Goal: Information Seeking & Learning: Learn about a topic

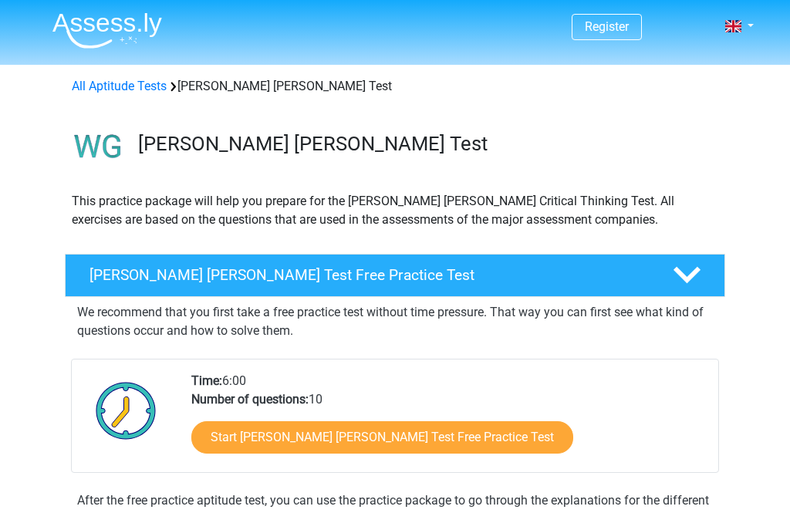
scroll to position [5, 0]
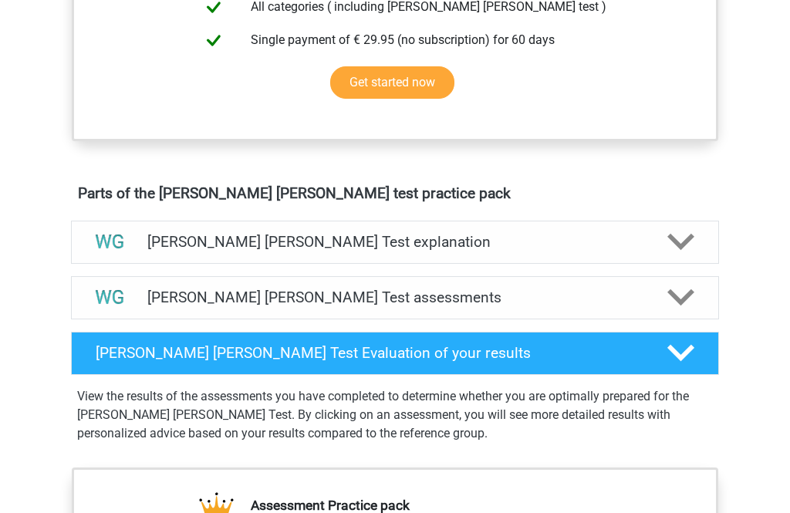
click at [679, 252] on icon at bounding box center [680, 242] width 27 height 27
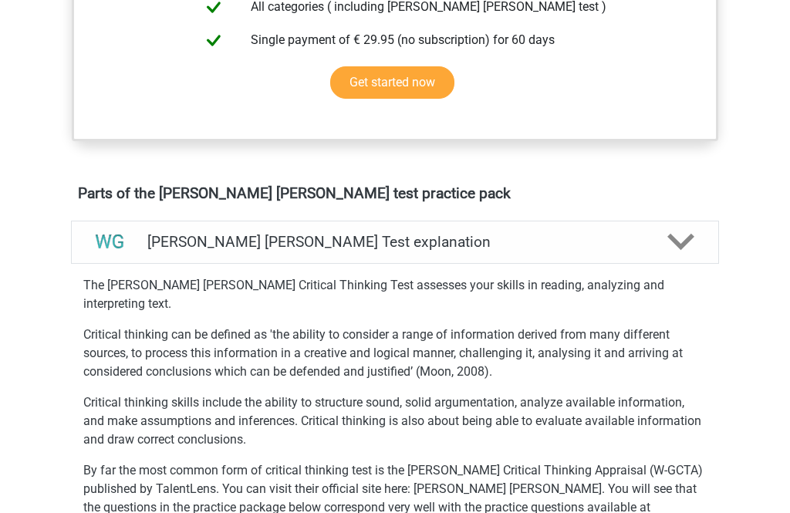
click at [697, 246] on div at bounding box center [680, 241] width 52 height 27
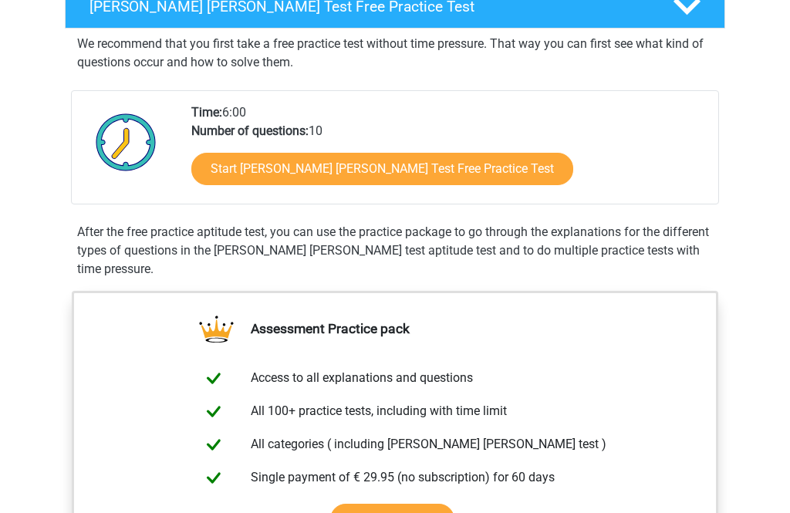
scroll to position [268, 0]
click at [381, 168] on link "Start Watson Glaser Test Free Practice Test" at bounding box center [382, 169] width 382 height 32
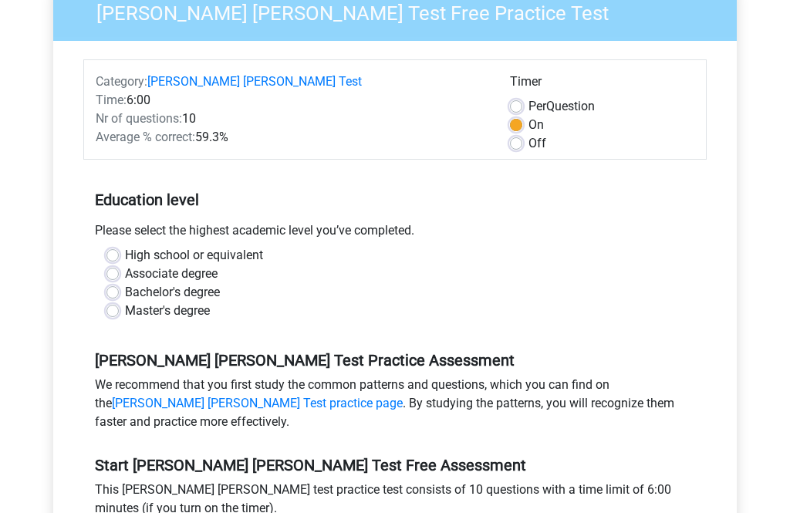
scroll to position [160, 0]
click at [125, 245] on label "High school or equivalent" at bounding box center [194, 254] width 138 height 19
click at [106, 245] on input "High school or equivalent" at bounding box center [112, 252] width 12 height 15
radio input "true"
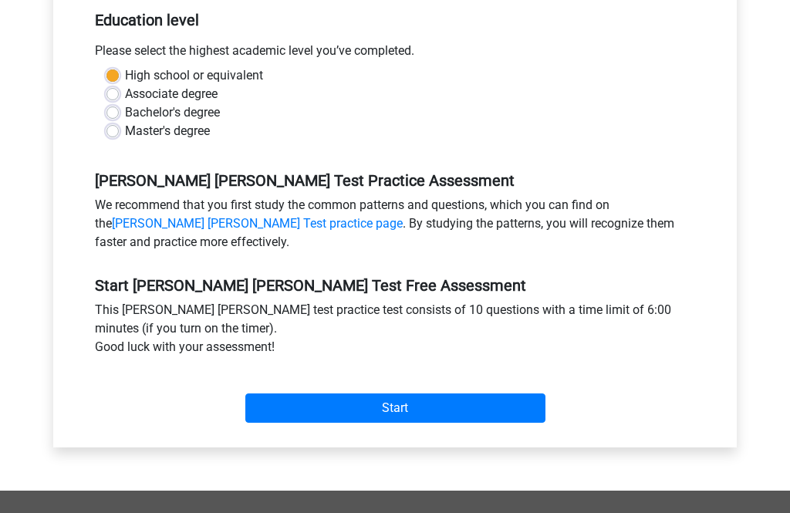
click at [278, 399] on input "Start" at bounding box center [395, 408] width 300 height 29
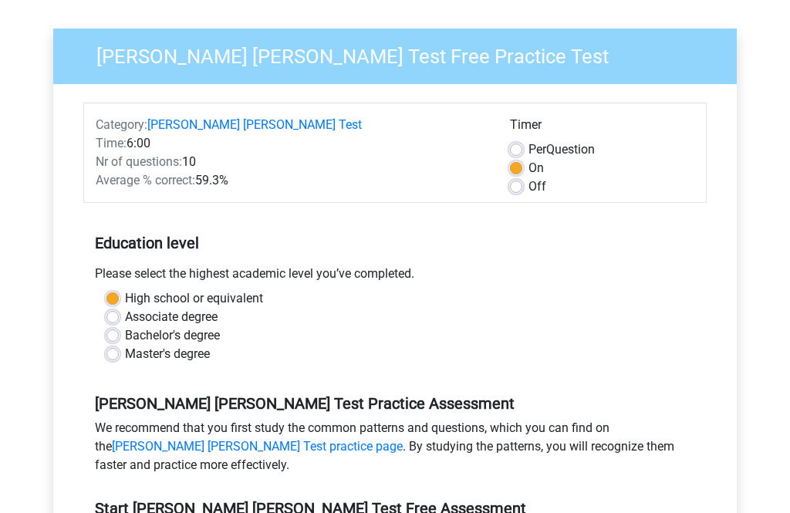
scroll to position [117, 0]
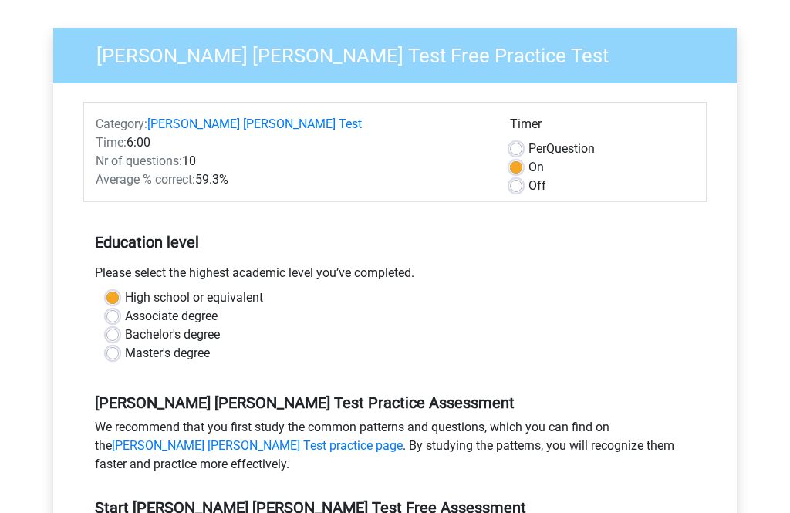
click at [106, 344] on div "Master's degree" at bounding box center [394, 353] width 577 height 19
click at [125, 344] on label "Master's degree" at bounding box center [167, 353] width 85 height 19
click at [108, 344] on input "Master's degree" at bounding box center [112, 351] width 12 height 15
radio input "true"
click at [125, 288] on label "High school or equivalent" at bounding box center [194, 297] width 138 height 19
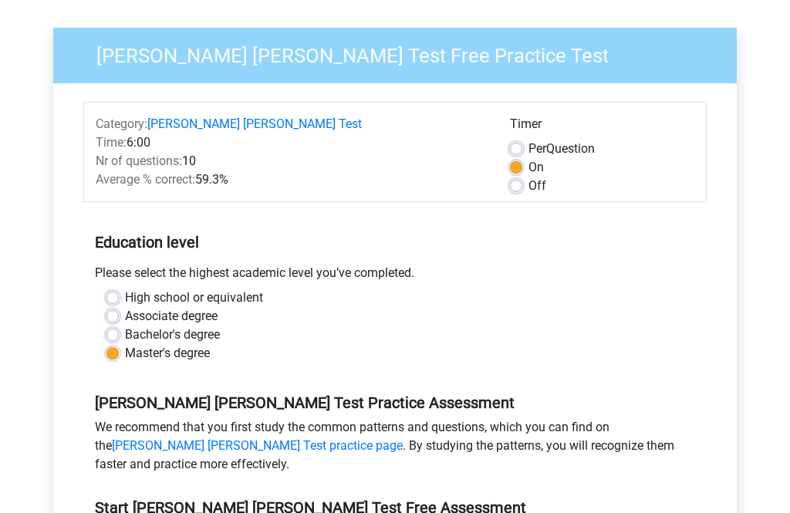
click at [111, 288] on input "High school or equivalent" at bounding box center [112, 295] width 12 height 15
radio input "true"
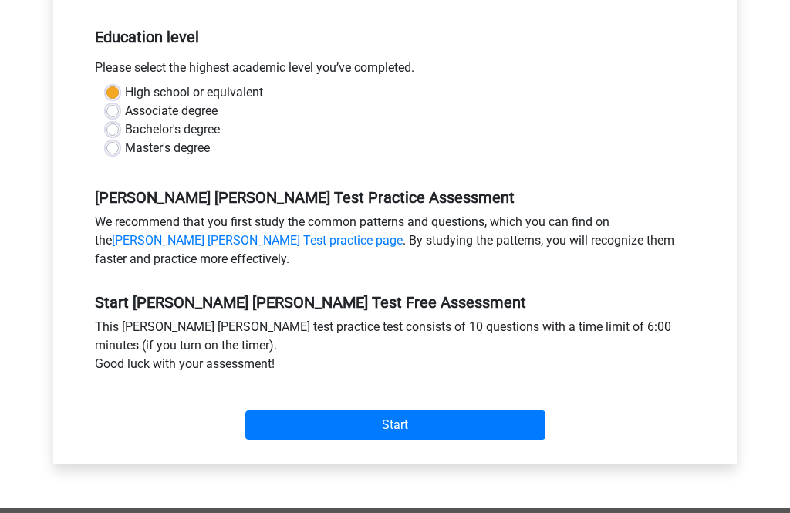
scroll to position [322, 0]
click at [456, 410] on input "Start" at bounding box center [395, 424] width 300 height 29
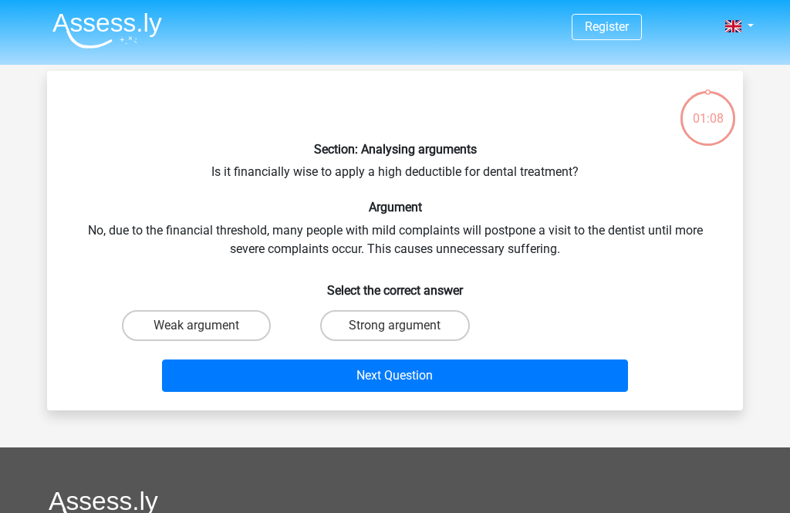
click at [224, 331] on label "Weak argument" at bounding box center [196, 325] width 149 height 31
click at [207, 331] on input "Weak argument" at bounding box center [202, 330] width 10 height 10
radio input "true"
click at [258, 377] on button "Next Question" at bounding box center [395, 375] width 467 height 32
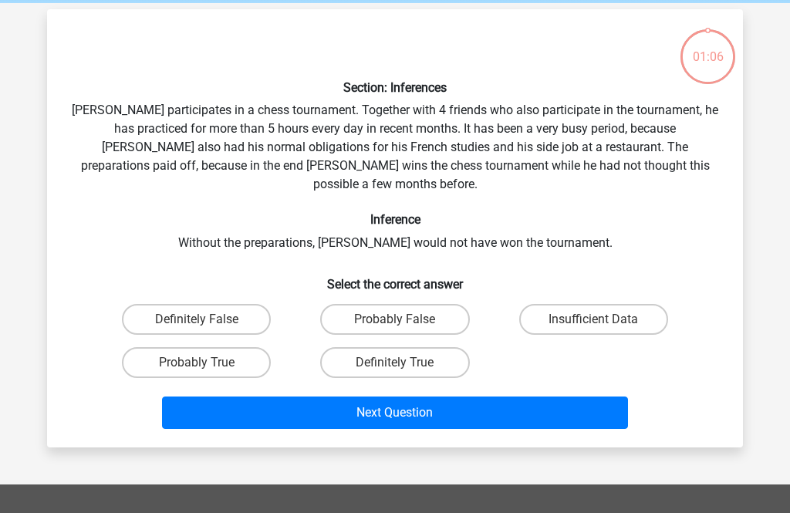
scroll to position [71, 0]
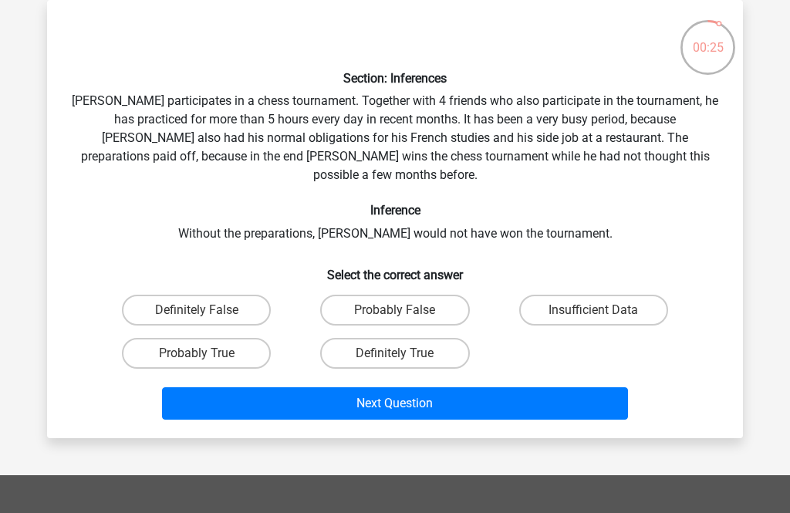
click at [599, 295] on label "Insufficient Data" at bounding box center [593, 310] width 149 height 31
click at [599, 310] on input "Insufficient Data" at bounding box center [598, 315] width 10 height 10
radio input "true"
click at [514, 389] on button "Next Question" at bounding box center [395, 403] width 467 height 32
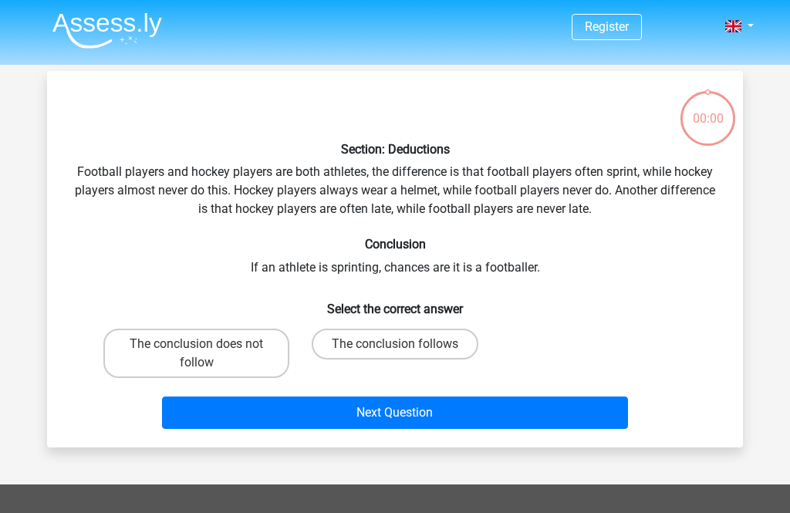
scroll to position [71, 0]
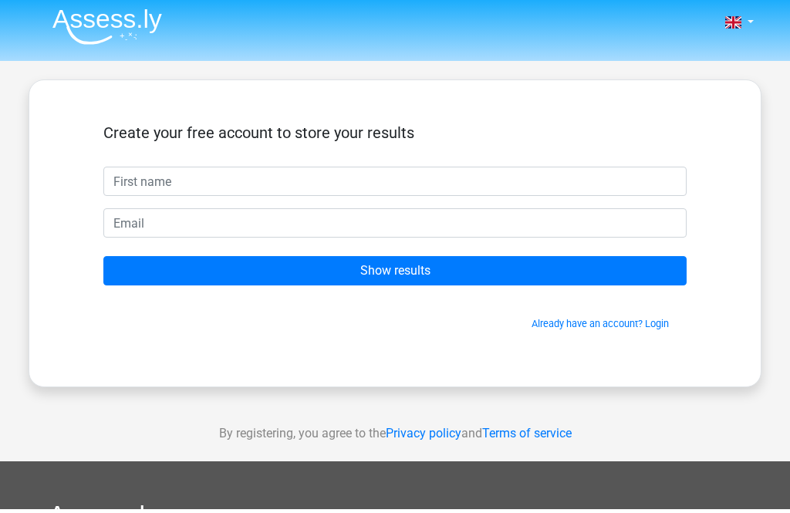
scroll to position [3, 0]
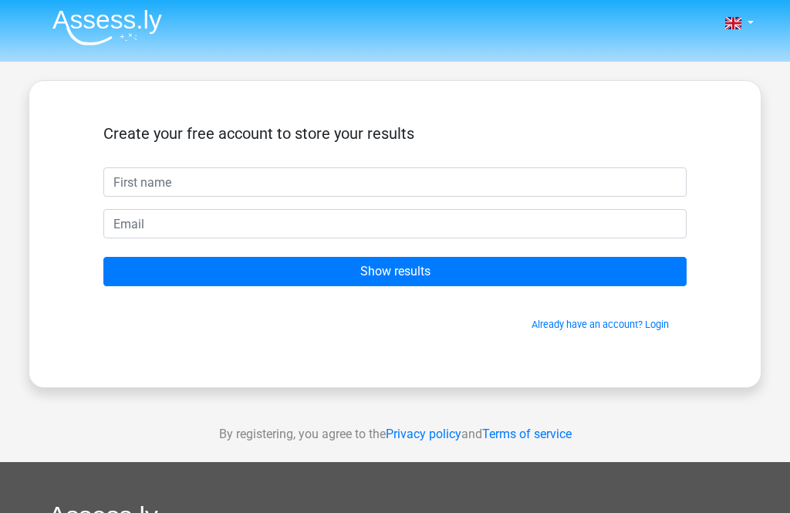
click at [647, 187] on input "text" at bounding box center [394, 181] width 583 height 29
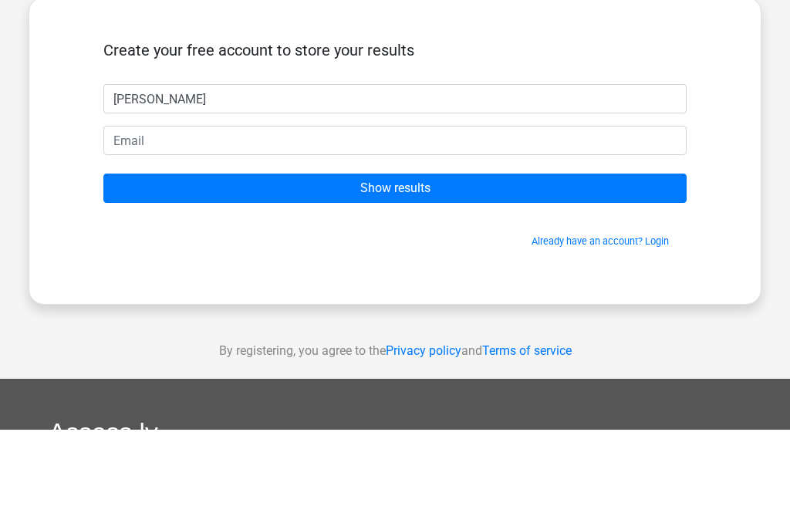
type input "[PERSON_NAME]"
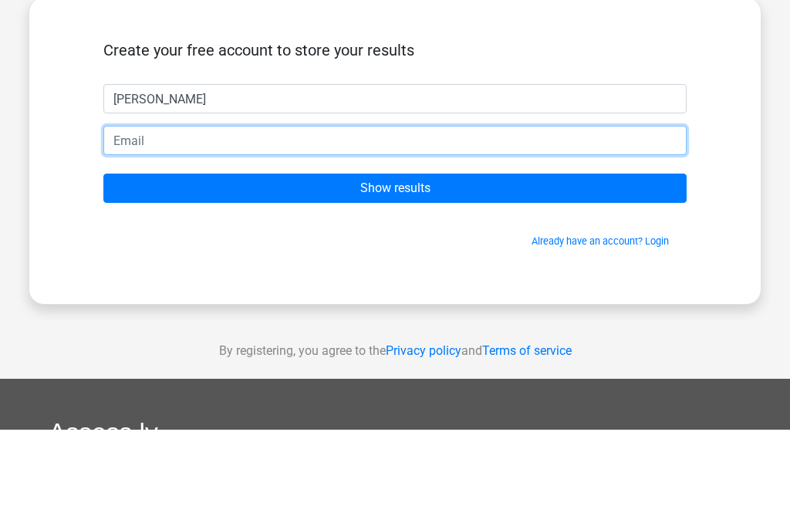
scroll to position [0, 0]
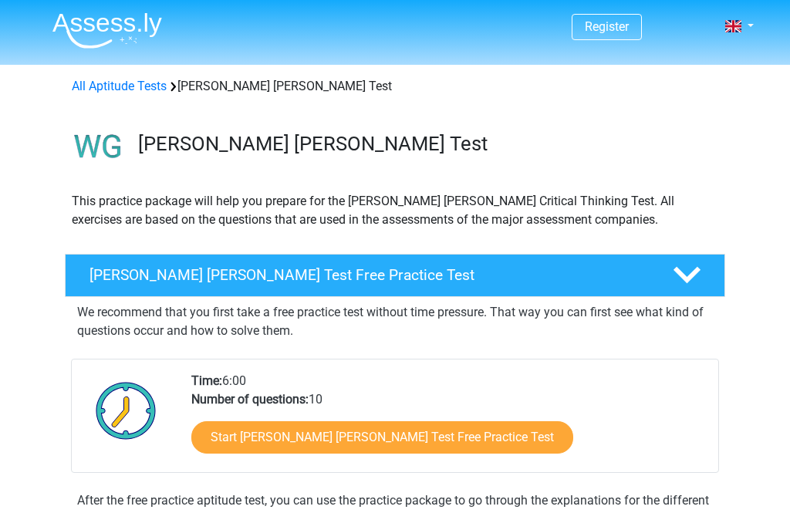
scroll to position [93, 0]
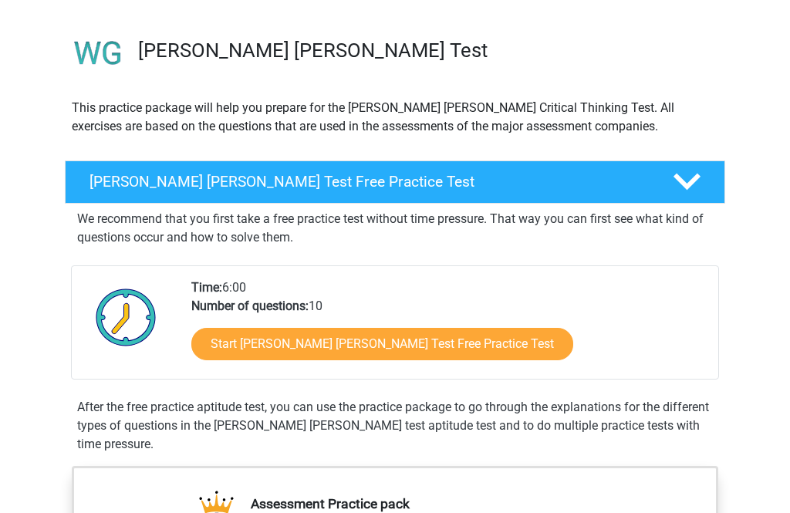
click at [434, 340] on link "Start Watson Glaser Test Free Practice Test" at bounding box center [382, 344] width 382 height 32
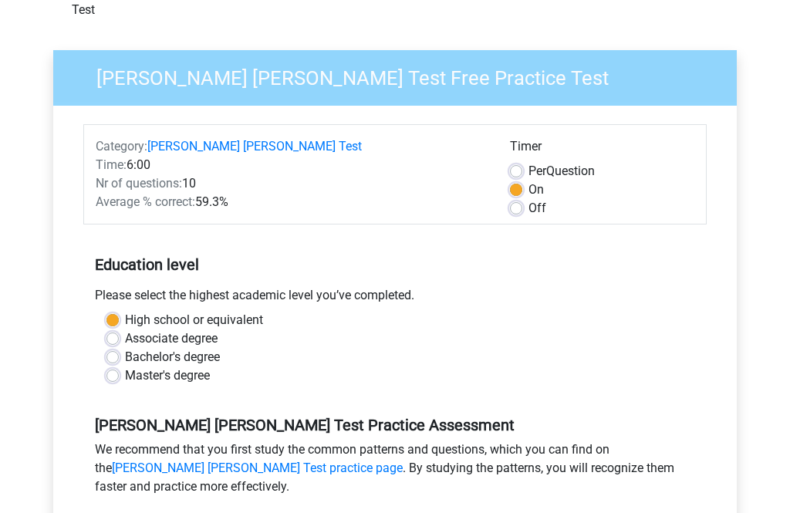
click at [103, 471] on div "We recommend that you first study the common patterns and questions, which you …" at bounding box center [394, 471] width 623 height 62
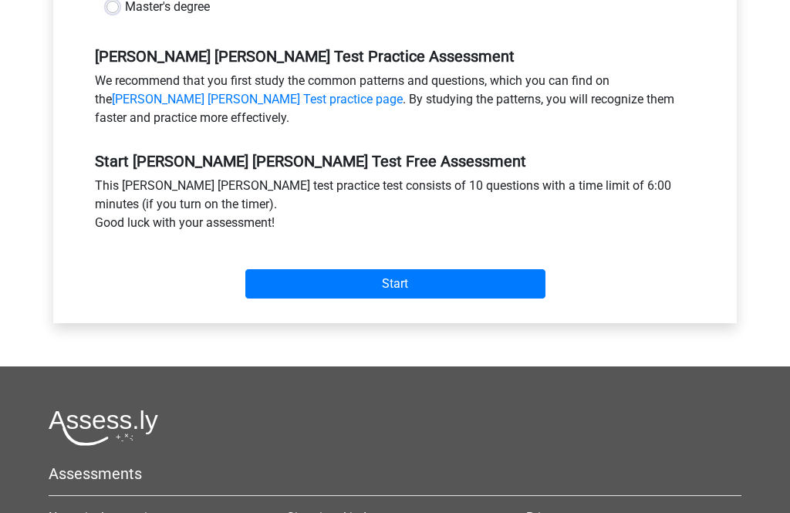
click at [367, 278] on input "Start" at bounding box center [395, 284] width 300 height 29
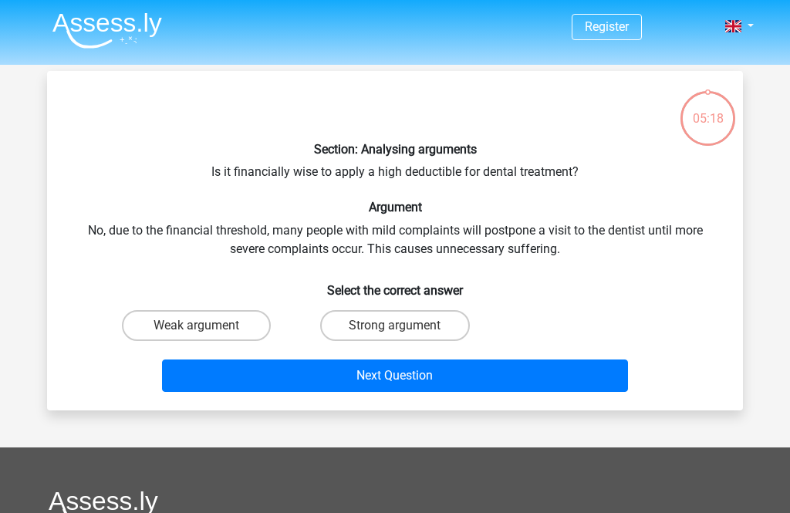
click at [375, 325] on label "Strong argument" at bounding box center [394, 325] width 149 height 31
click at [395, 325] on input "Strong argument" at bounding box center [400, 330] width 10 height 10
radio input "true"
click at [337, 382] on button "Next Question" at bounding box center [395, 375] width 467 height 32
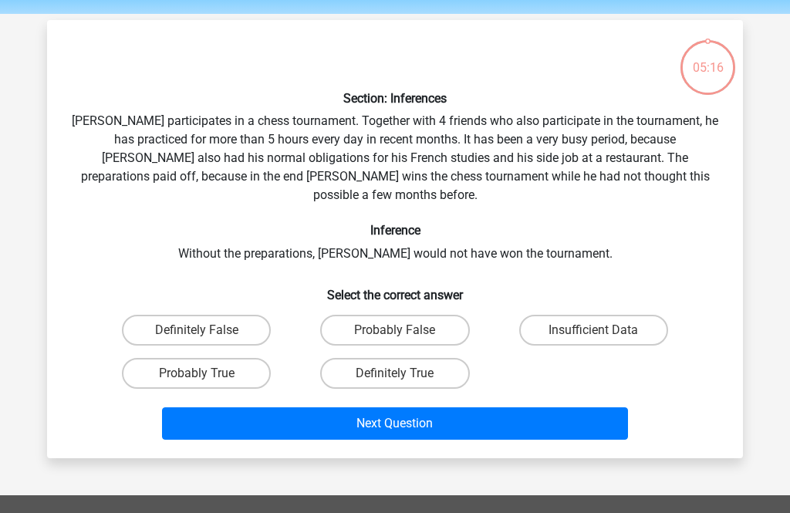
scroll to position [71, 0]
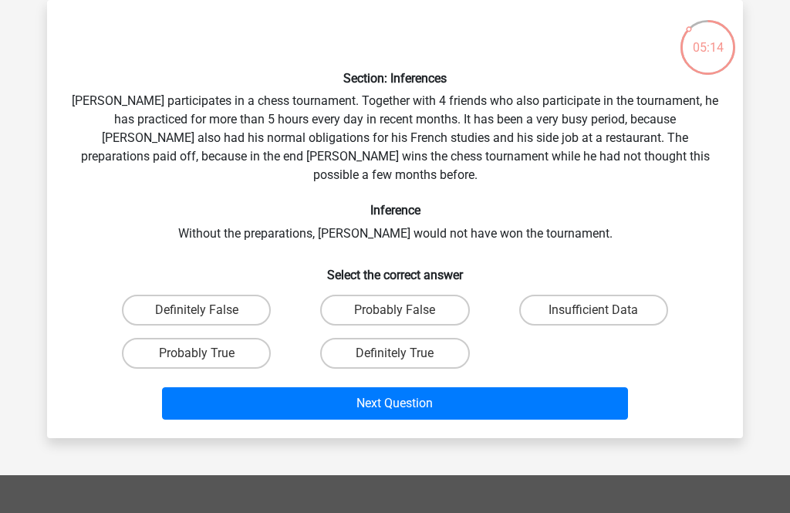
click at [597, 310] on input "Insufficient Data" at bounding box center [598, 315] width 10 height 10
radio input "true"
click at [361, 389] on button "Next Question" at bounding box center [395, 403] width 467 height 32
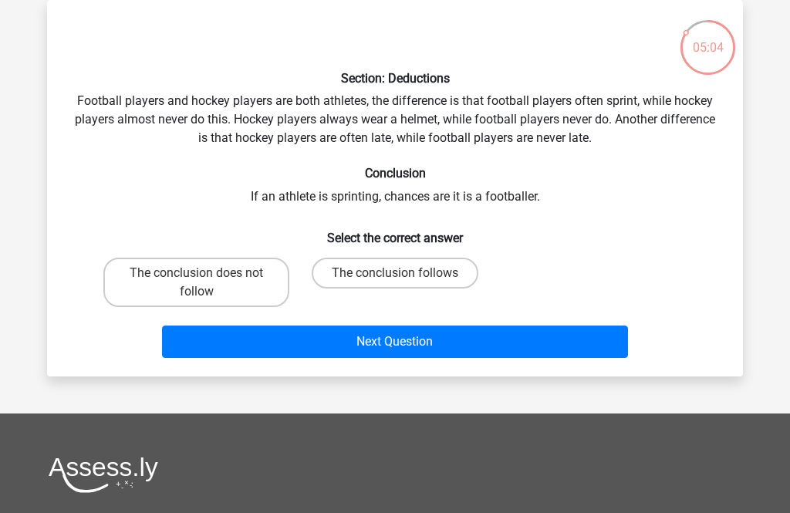
click at [343, 269] on label "The conclusion follows" at bounding box center [395, 273] width 167 height 31
click at [395, 273] on input "The conclusion follows" at bounding box center [400, 278] width 10 height 10
radio input "true"
click at [320, 352] on button "Next Question" at bounding box center [395, 341] width 467 height 32
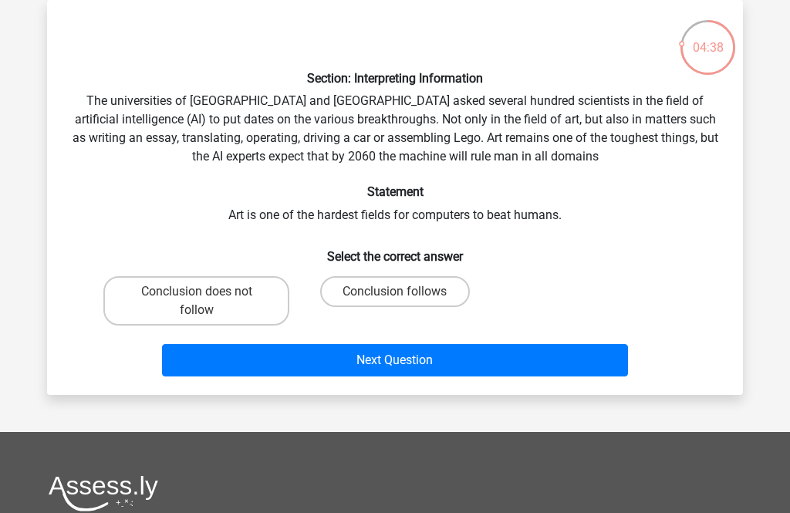
click at [353, 294] on label "Conclusion follows" at bounding box center [394, 291] width 149 height 31
click at [395, 294] on input "Conclusion follows" at bounding box center [400, 296] width 10 height 10
radio input "true"
click at [337, 372] on button "Next Question" at bounding box center [395, 360] width 467 height 32
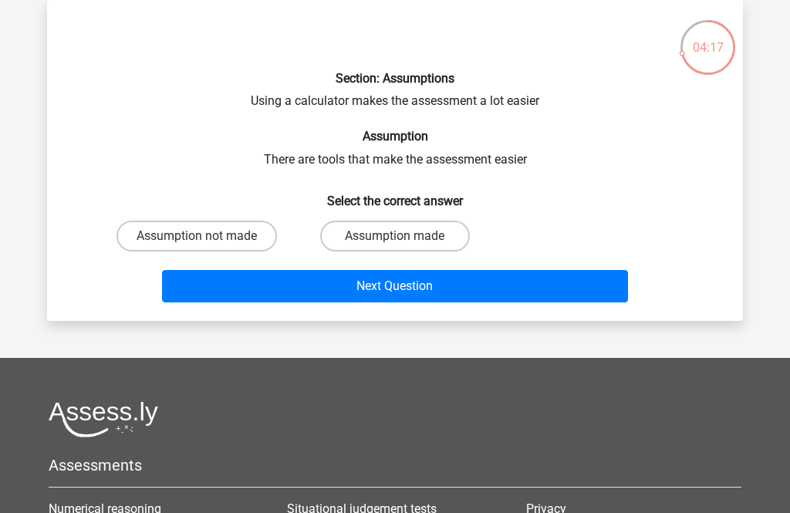
click at [369, 238] on label "Assumption made" at bounding box center [394, 236] width 149 height 31
click at [395, 238] on input "Assumption made" at bounding box center [400, 241] width 10 height 10
radio input "true"
click at [346, 295] on button "Next Question" at bounding box center [395, 286] width 467 height 32
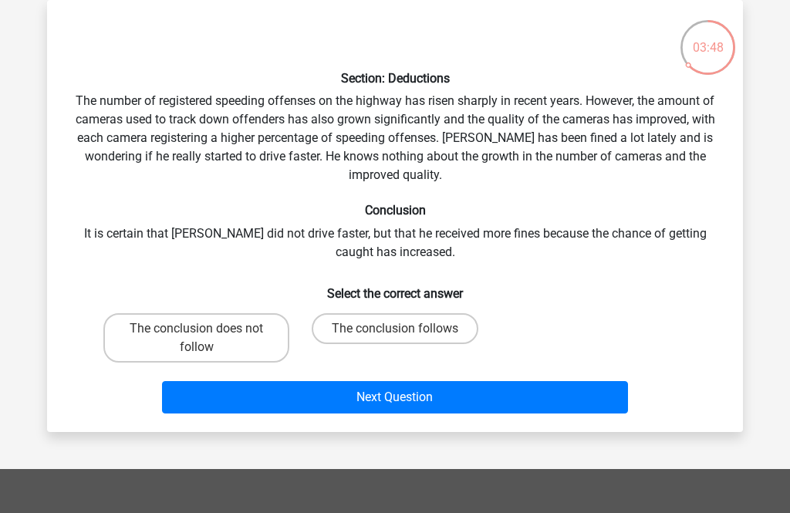
click at [240, 334] on label "The conclusion does not follow" at bounding box center [196, 337] width 186 height 49
click at [207, 334] on input "The conclusion does not follow" at bounding box center [202, 334] width 10 height 10
radio input "true"
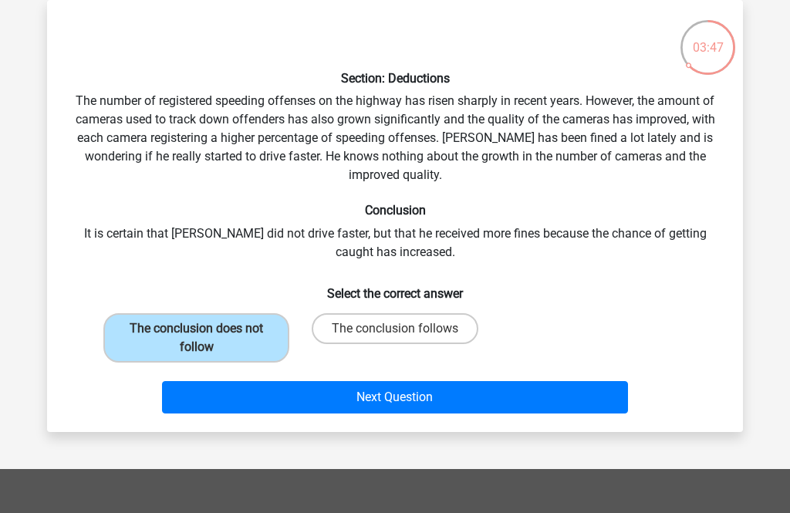
click at [423, 406] on button "Next Question" at bounding box center [395, 397] width 467 height 32
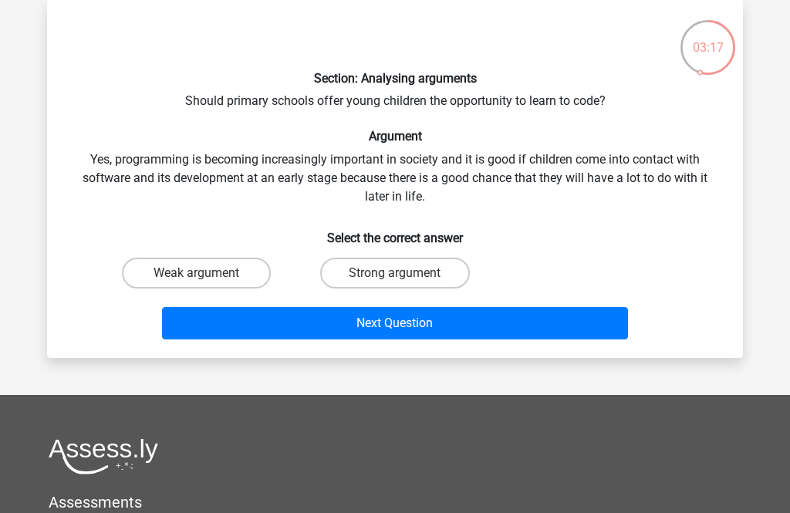
click at [355, 278] on label "Strong argument" at bounding box center [394, 273] width 149 height 31
click at [395, 278] on input "Strong argument" at bounding box center [400, 278] width 10 height 10
radio input "true"
click at [366, 327] on button "Next Question" at bounding box center [395, 323] width 467 height 32
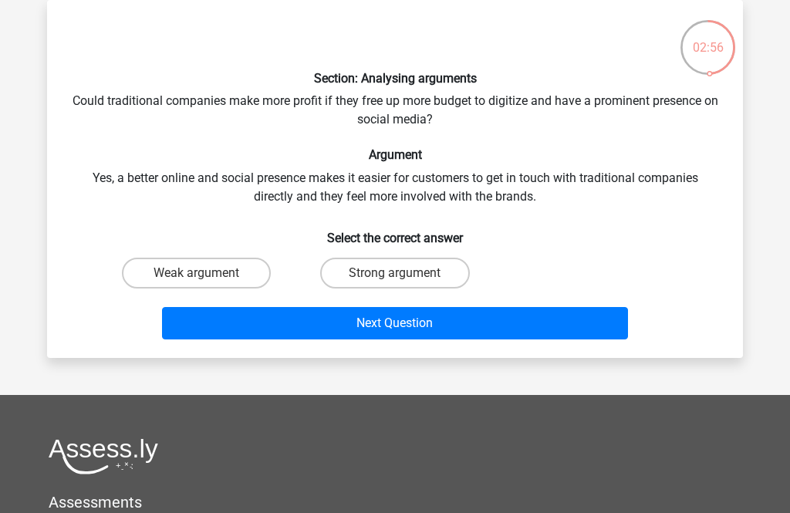
click at [222, 285] on label "Weak argument" at bounding box center [196, 273] width 149 height 31
click at [207, 283] on input "Weak argument" at bounding box center [202, 278] width 10 height 10
radio input "true"
click at [270, 325] on button "Next Question" at bounding box center [395, 323] width 467 height 32
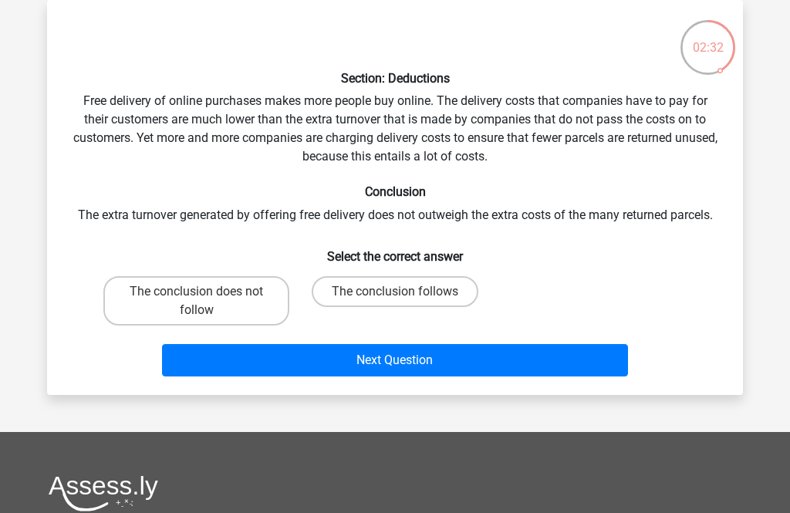
click at [376, 295] on label "The conclusion follows" at bounding box center [395, 291] width 167 height 31
click at [395, 295] on input "The conclusion follows" at bounding box center [400, 296] width 10 height 10
radio input "true"
click at [386, 368] on button "Next Question" at bounding box center [395, 360] width 467 height 32
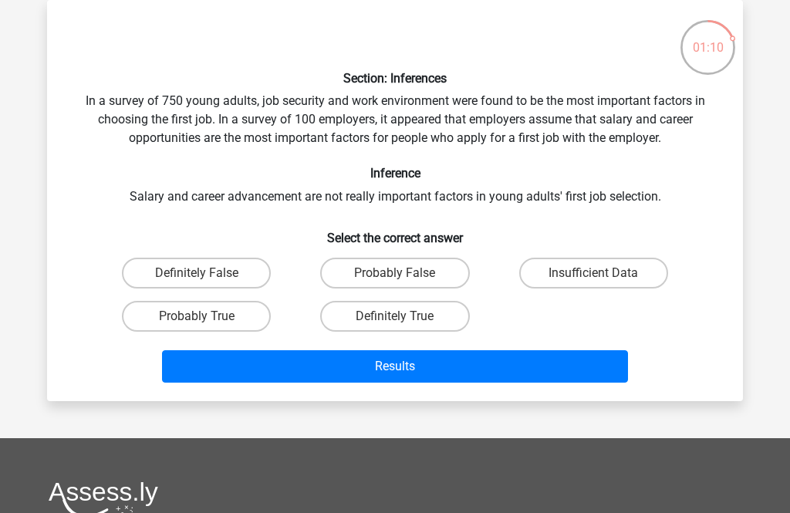
click at [571, 277] on label "Insufficient Data" at bounding box center [593, 273] width 149 height 31
click at [593, 277] on input "Insufficient Data" at bounding box center [598, 278] width 10 height 10
radio input "true"
click at [580, 373] on button "Results" at bounding box center [395, 366] width 467 height 32
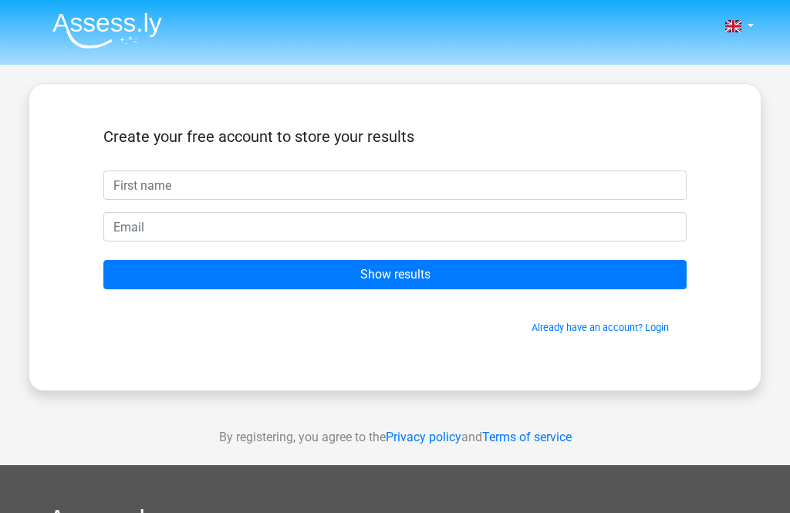
click at [548, 184] on input "text" at bounding box center [394, 184] width 583 height 29
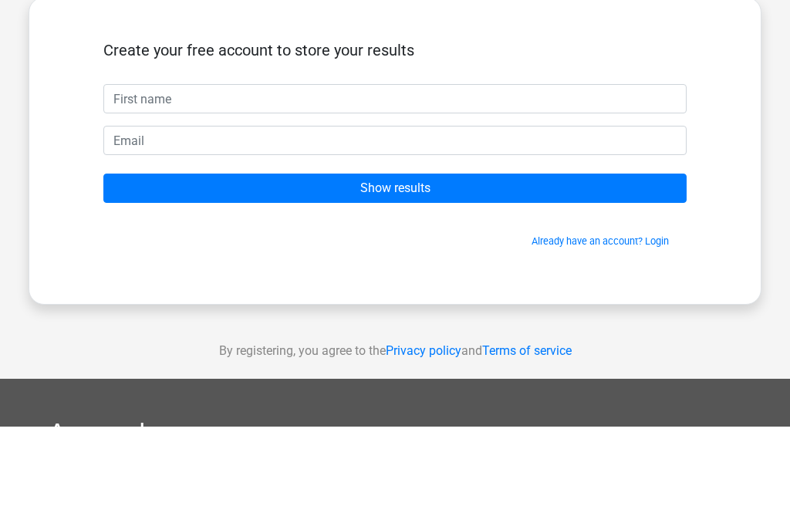
scroll to position [1, 0]
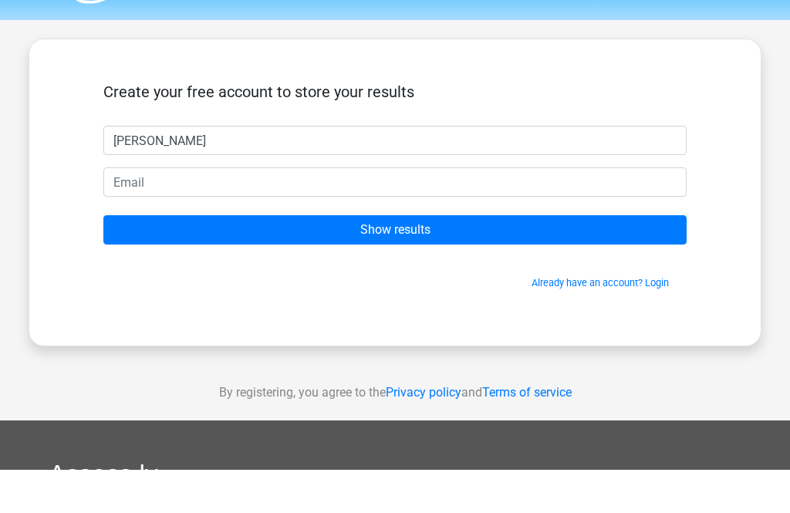
type input "Noel"
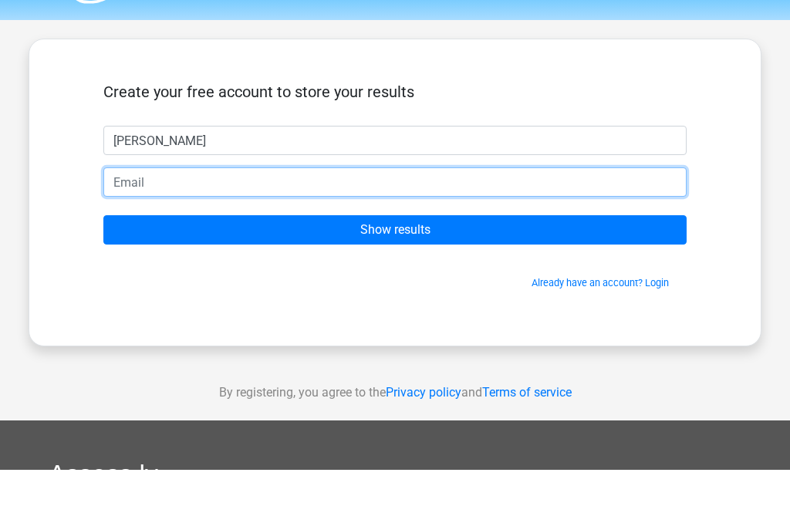
click at [118, 211] on input "email" at bounding box center [394, 225] width 583 height 29
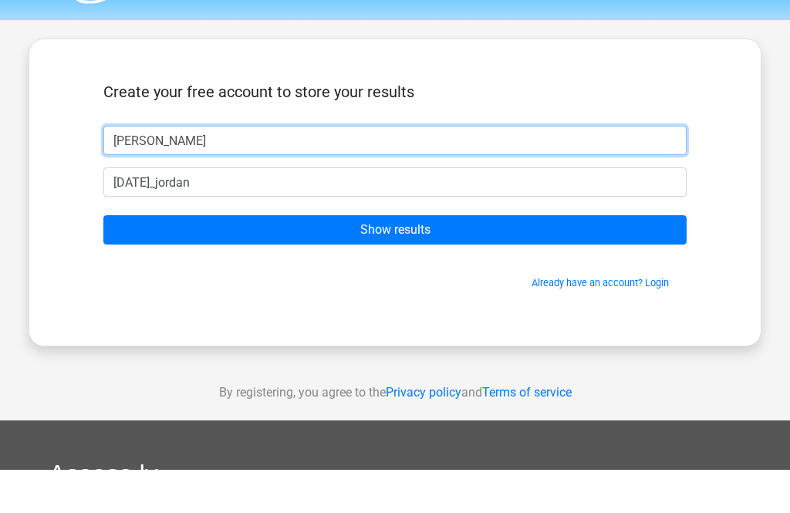
click at [147, 170] on input "Noel" at bounding box center [394, 184] width 583 height 29
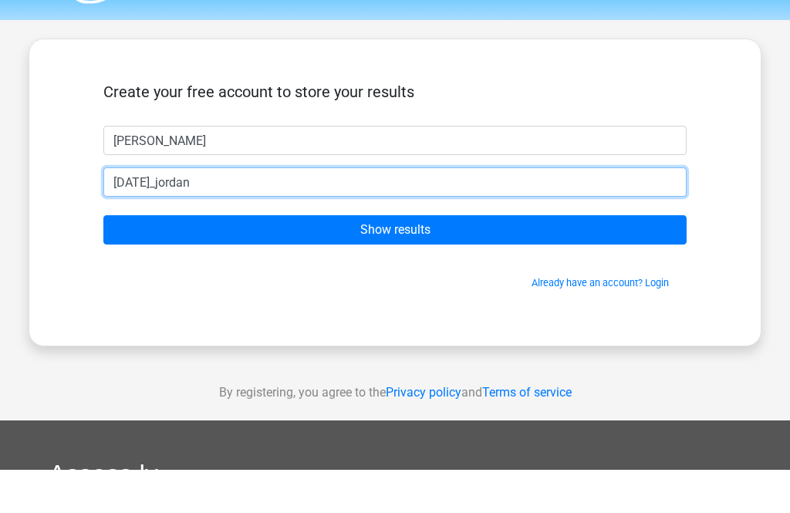
click at [160, 211] on input "noel_jordan" at bounding box center [394, 225] width 583 height 29
click at [165, 211] on input "noel_jordan" at bounding box center [394, 225] width 583 height 29
click at [162, 211] on input "noel_jordan" at bounding box center [394, 225] width 583 height 29
type input "jemseyj@gmail.com"
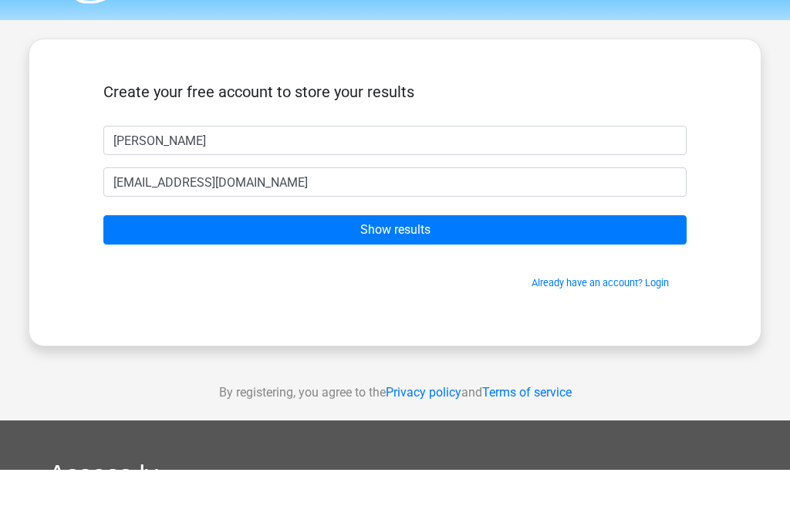
click at [569, 259] on input "Show results" at bounding box center [394, 273] width 583 height 29
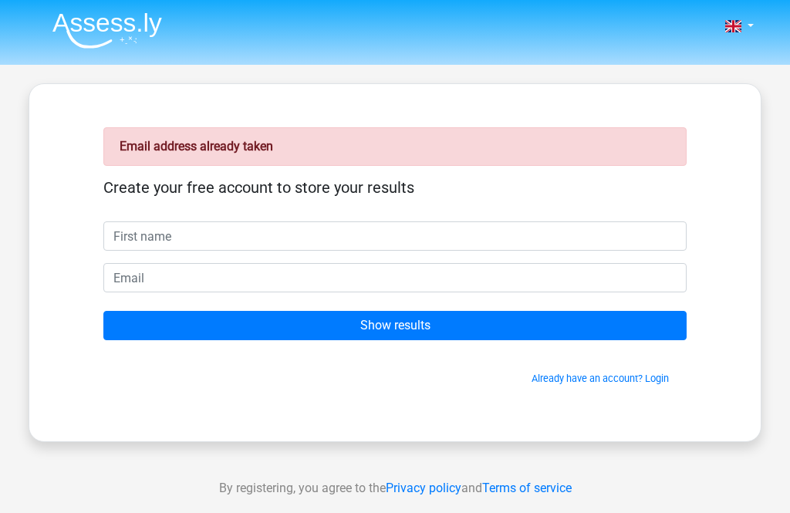
click at [578, 228] on input "text" at bounding box center [394, 235] width 583 height 29
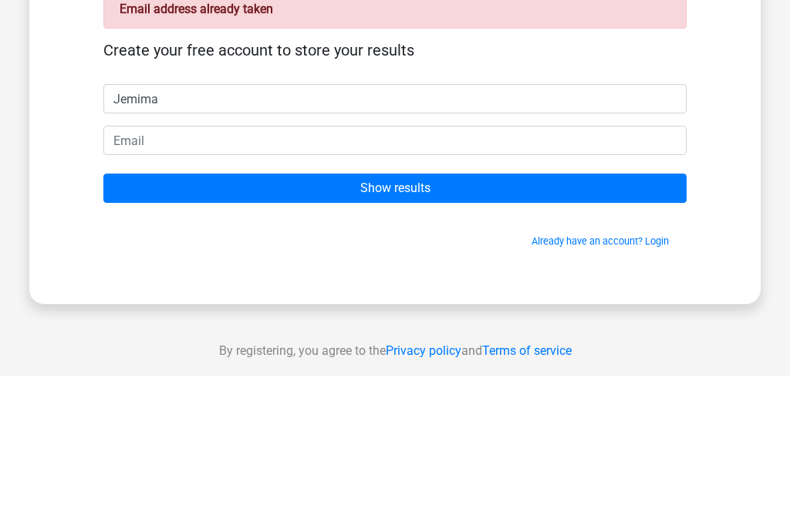
type input "Jemima"
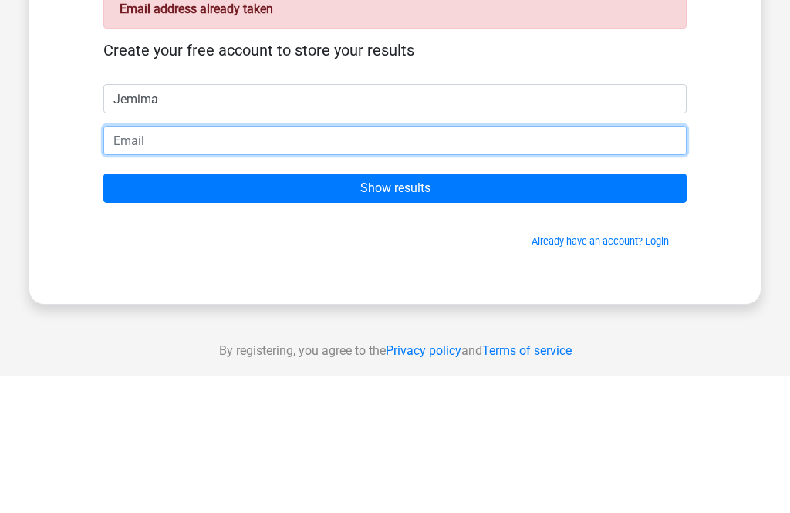
click at [565, 263] on input "email" at bounding box center [394, 277] width 583 height 29
type input "[EMAIL_ADDRESS][DOMAIN_NAME]"
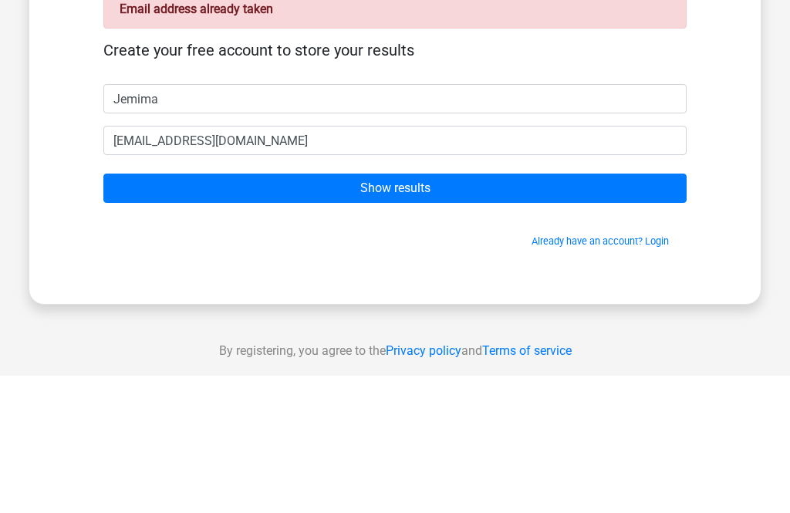
click at [562, 311] on input "Show results" at bounding box center [394, 325] width 583 height 29
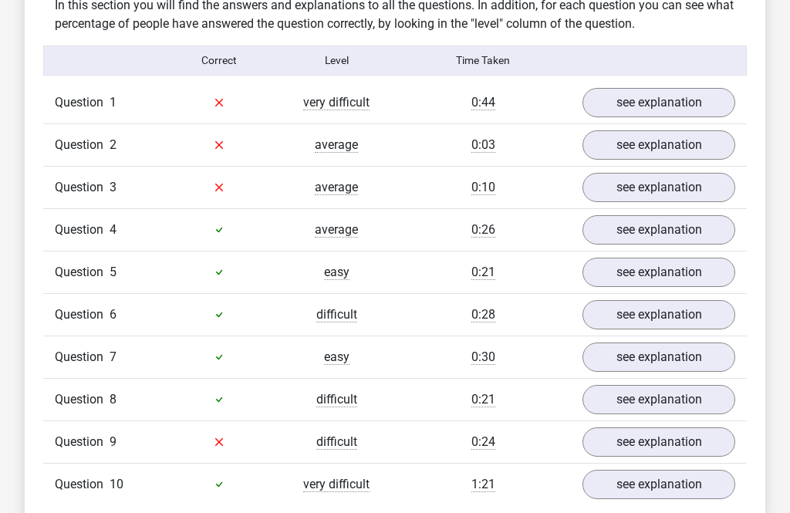
scroll to position [1207, 0]
click at [695, 89] on link "see explanation" at bounding box center [658, 103] width 153 height 29
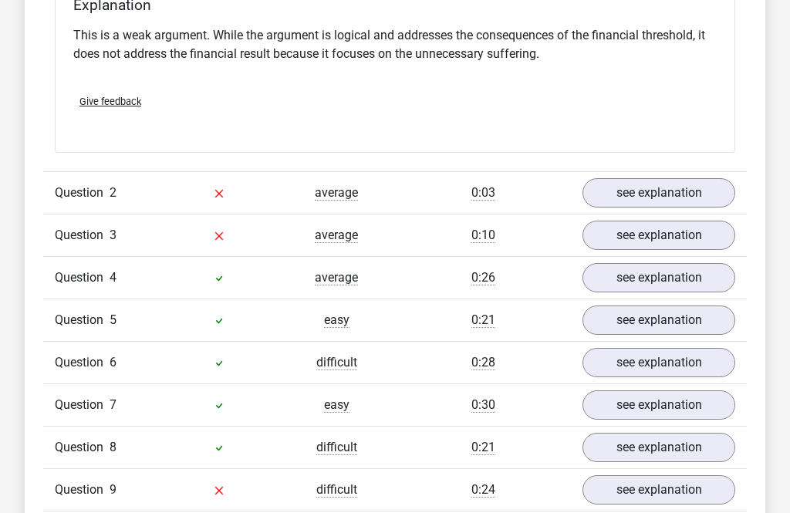
scroll to position [1569, 0]
click at [704, 177] on link "see explanation" at bounding box center [658, 191] width 153 height 29
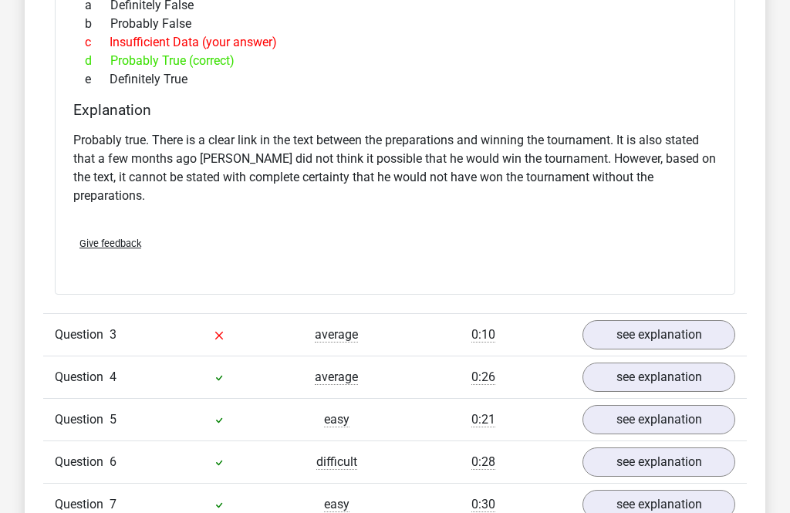
scroll to position [2001, 0]
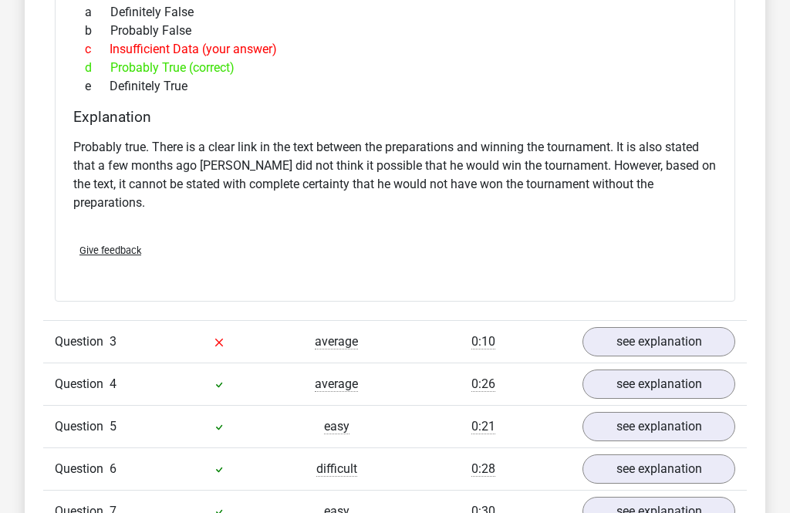
click at [640, 327] on link "see explanation" at bounding box center [658, 341] width 153 height 29
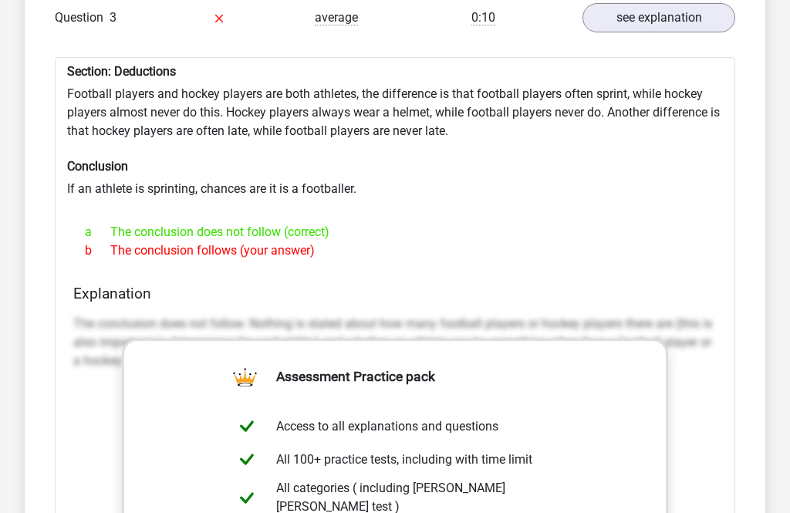
scroll to position [2323, 0]
click at [64, 346] on div "Section: Deductions Football players and hockey players are both athletes, the …" at bounding box center [395, 452] width 680 height 786
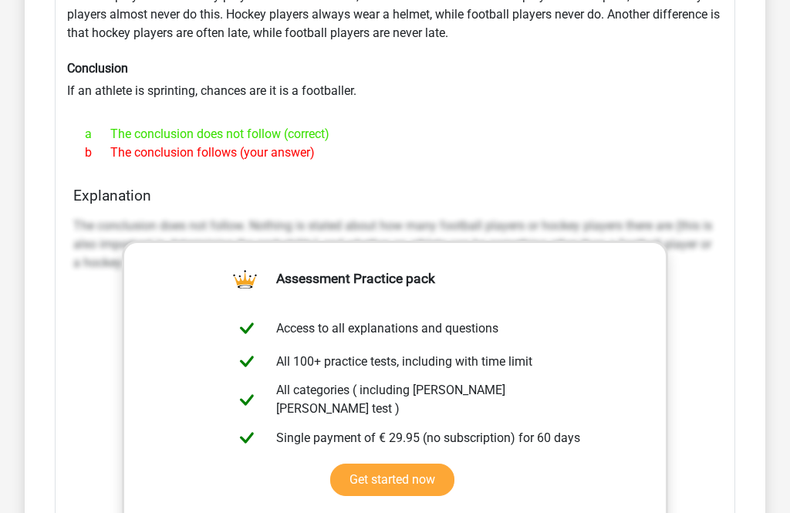
scroll to position [2424, 0]
click at [114, 301] on div "The conclusion does not follow. Nothing is stated about how many football playe…" at bounding box center [394, 441] width 643 height 463
click at [94, 308] on div "The conclusion does not follow. Nothing is stated about how many football playe…" at bounding box center [394, 441] width 643 height 463
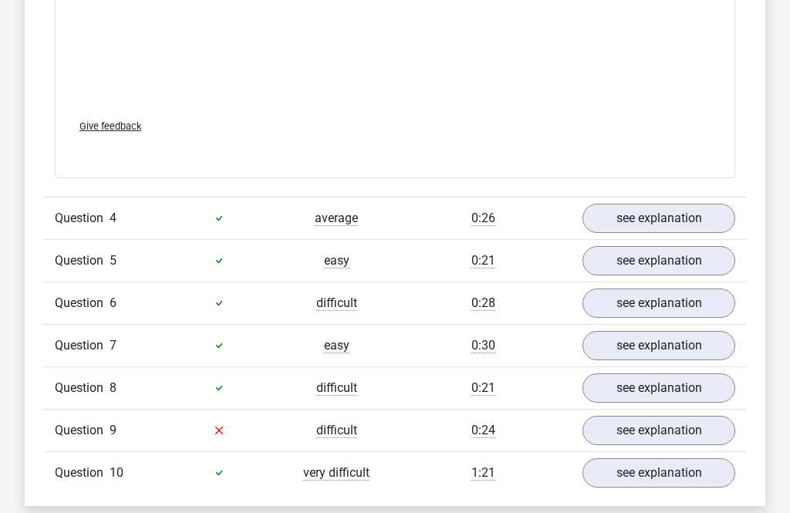
scroll to position [2994, 0]
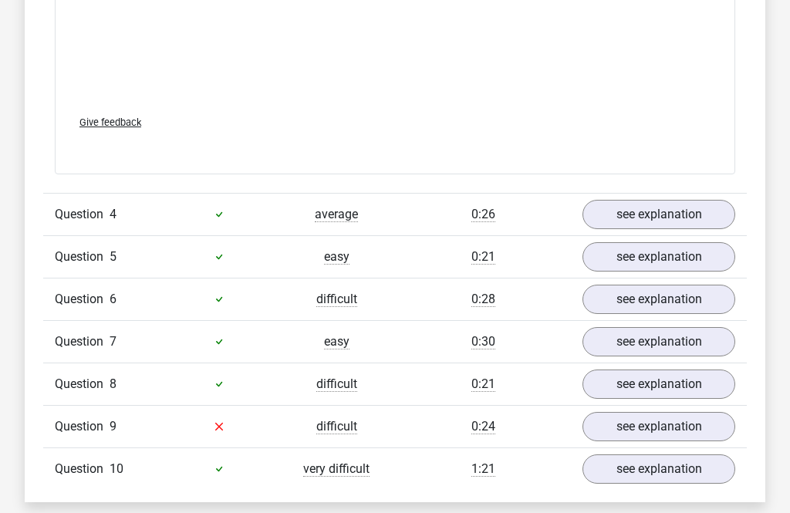
click at [669, 412] on link "see explanation" at bounding box center [658, 426] width 153 height 29
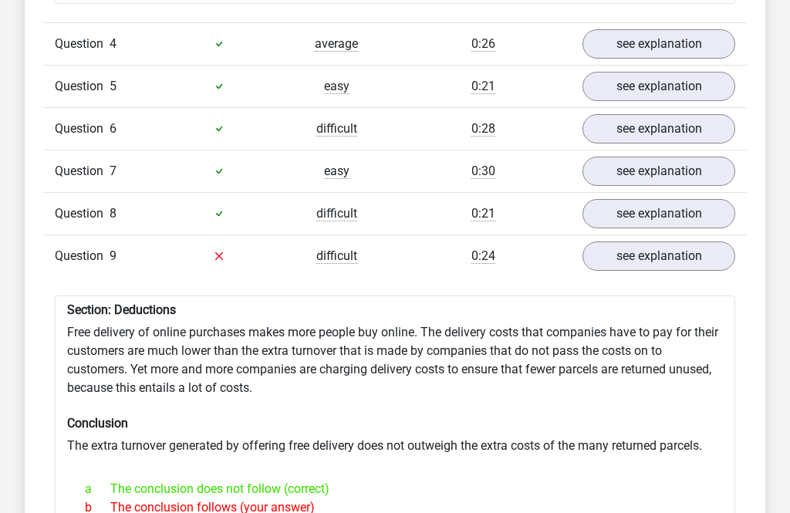
scroll to position [3164, 0]
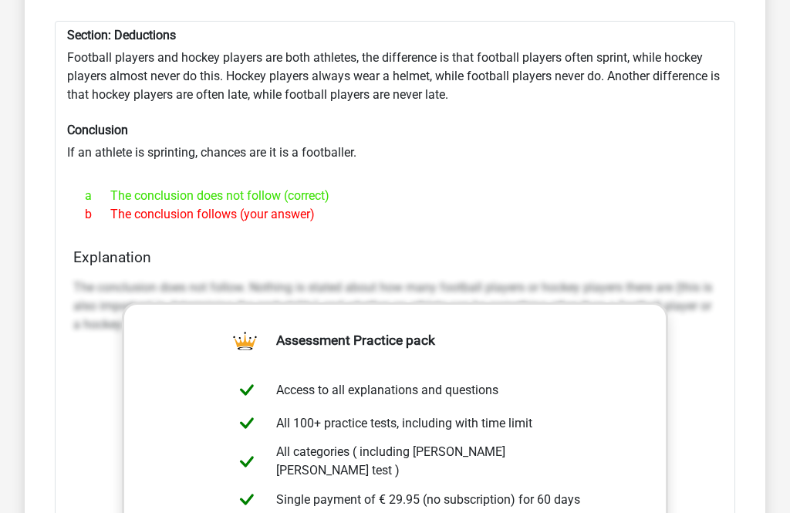
click at [394, 178] on div "Section: Deductions Football players and hockey players are both athletes, the …" at bounding box center [395, 415] width 680 height 786
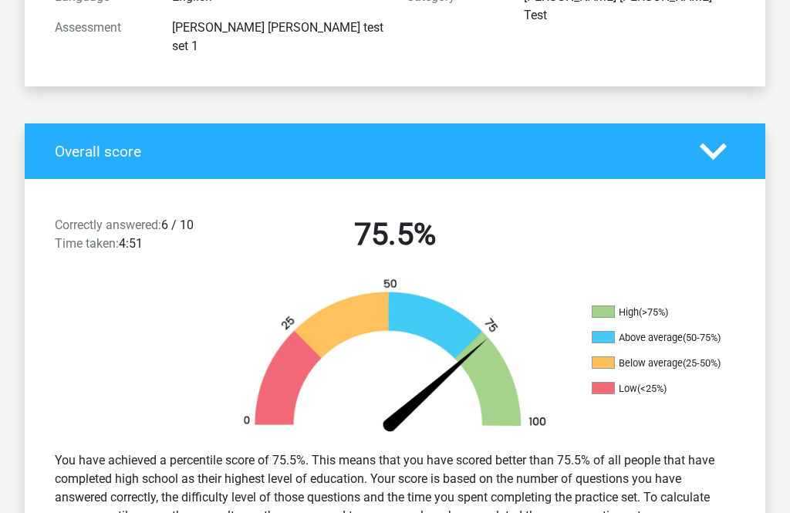
scroll to position [303, 0]
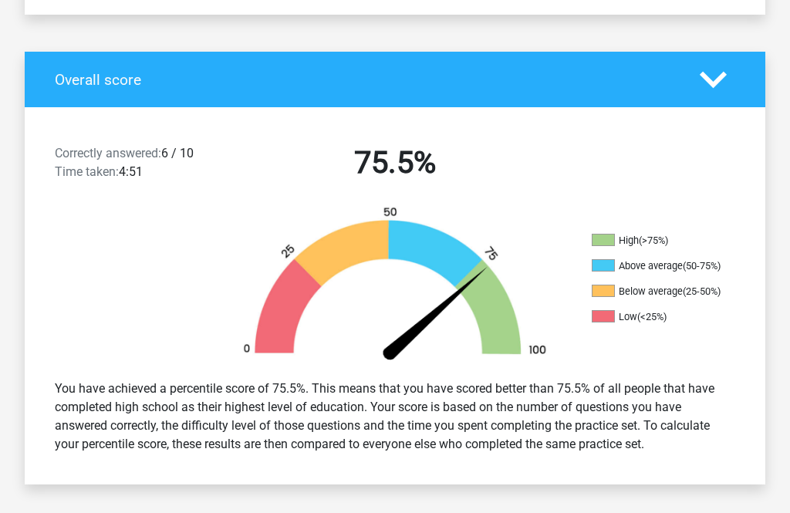
click at [129, 71] on h4 "Overall score" at bounding box center [366, 80] width 622 height 18
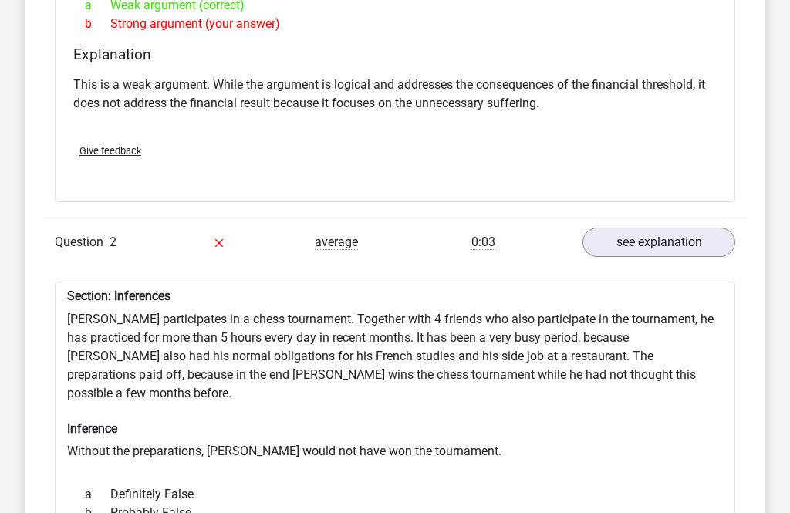
scroll to position [1552, 0]
